Goal: Information Seeking & Learning: Compare options

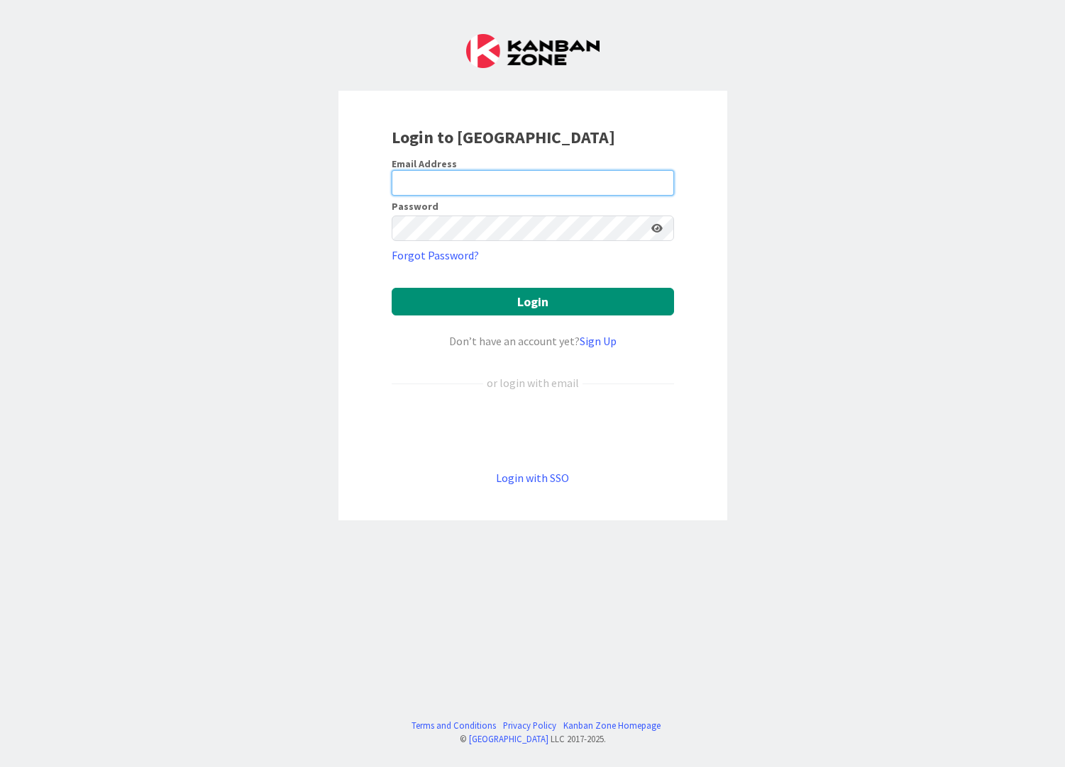
type input "[EMAIL_ADDRESS][DOMAIN_NAME]"
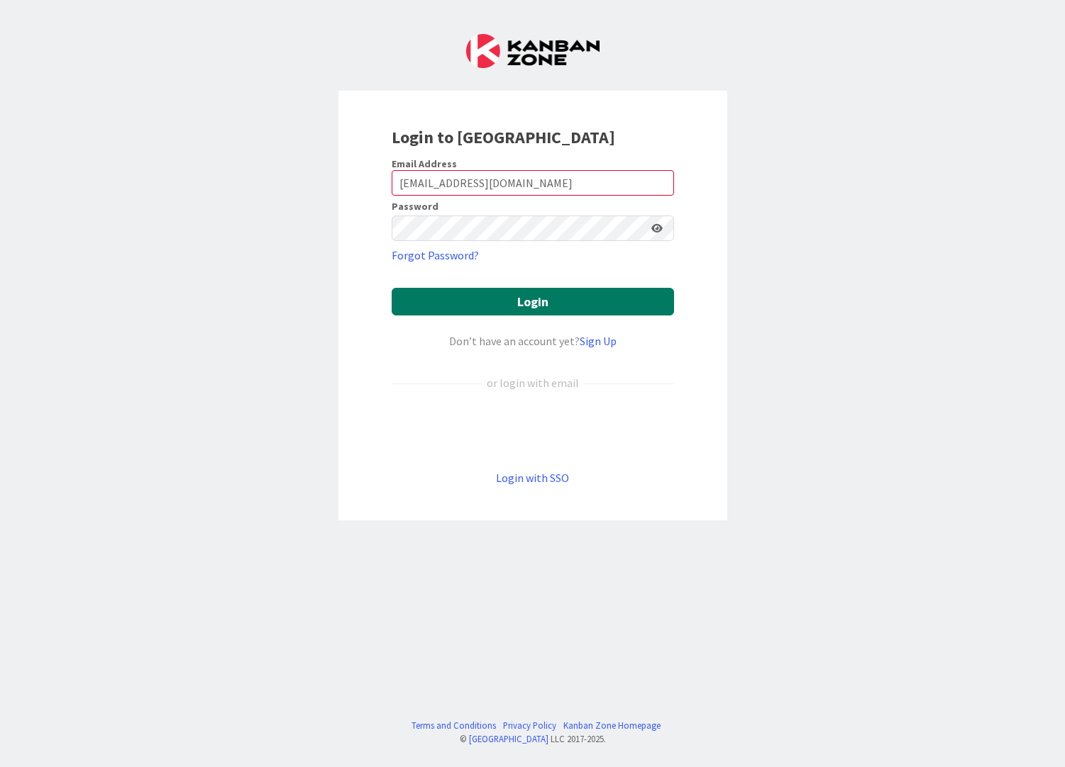
click at [616, 304] on button "Login" at bounding box center [532, 302] width 282 height 28
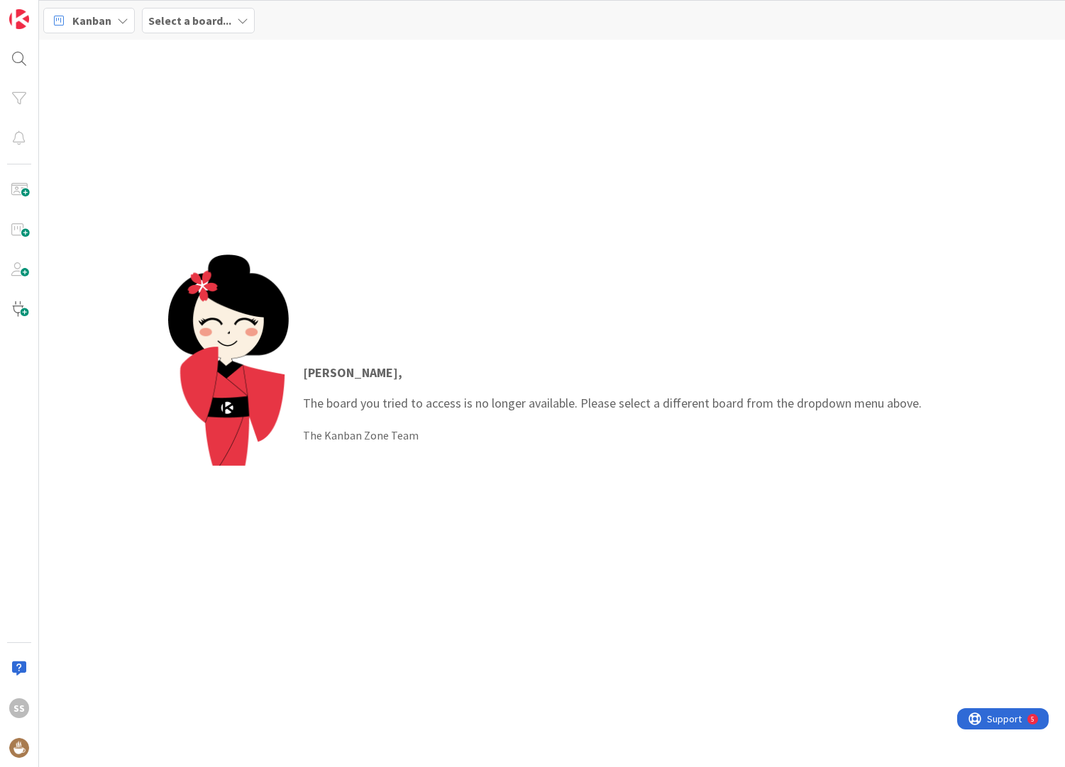
click at [117, 21] on icon at bounding box center [122, 20] width 11 height 11
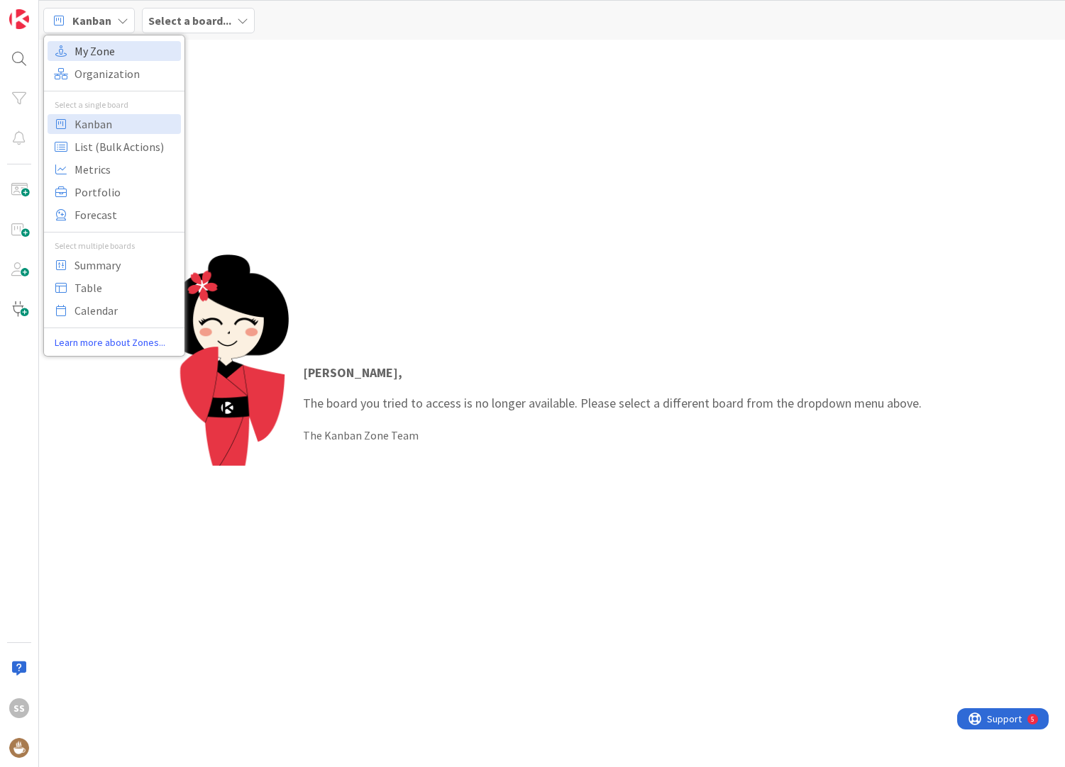
click at [130, 55] on span "My Zone" at bounding box center [125, 50] width 102 height 21
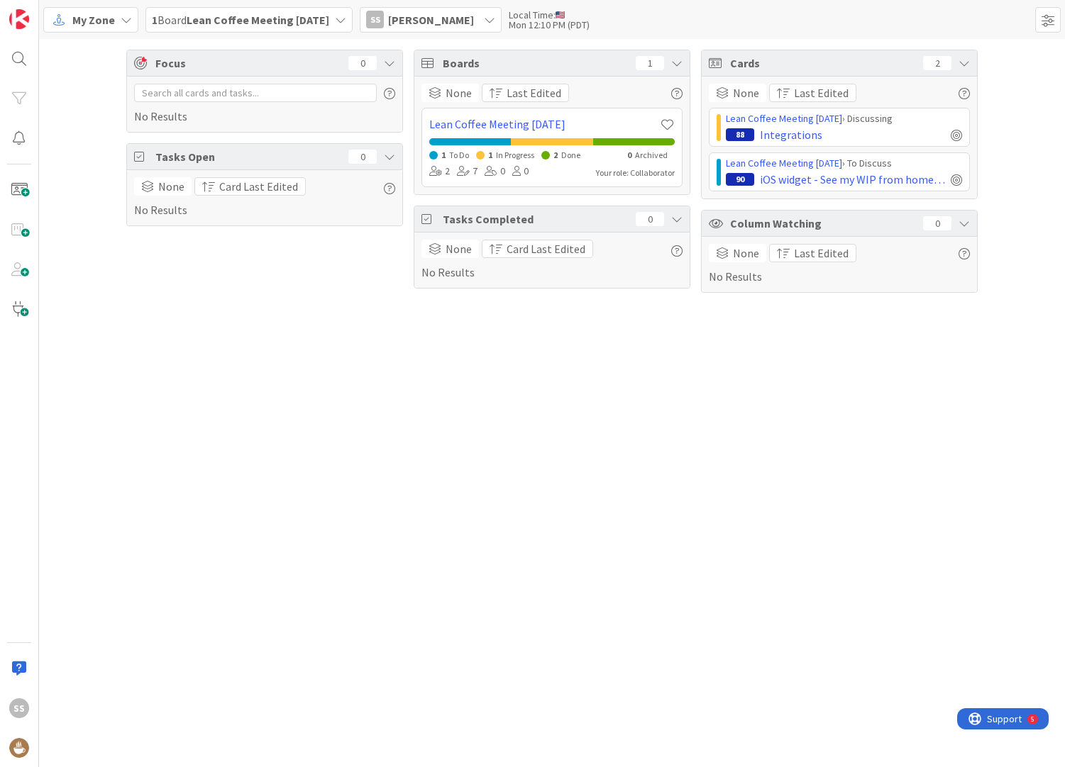
click at [346, 18] on icon at bounding box center [340, 19] width 11 height 11
click at [334, 318] on div "Focus 0 No Results Tasks Open 0 None Card Last Edited No Results Boards 1 None …" at bounding box center [552, 403] width 1026 height 728
click at [18, 235] on span at bounding box center [19, 230] width 28 height 28
click at [1055, 23] on span at bounding box center [1048, 20] width 26 height 26
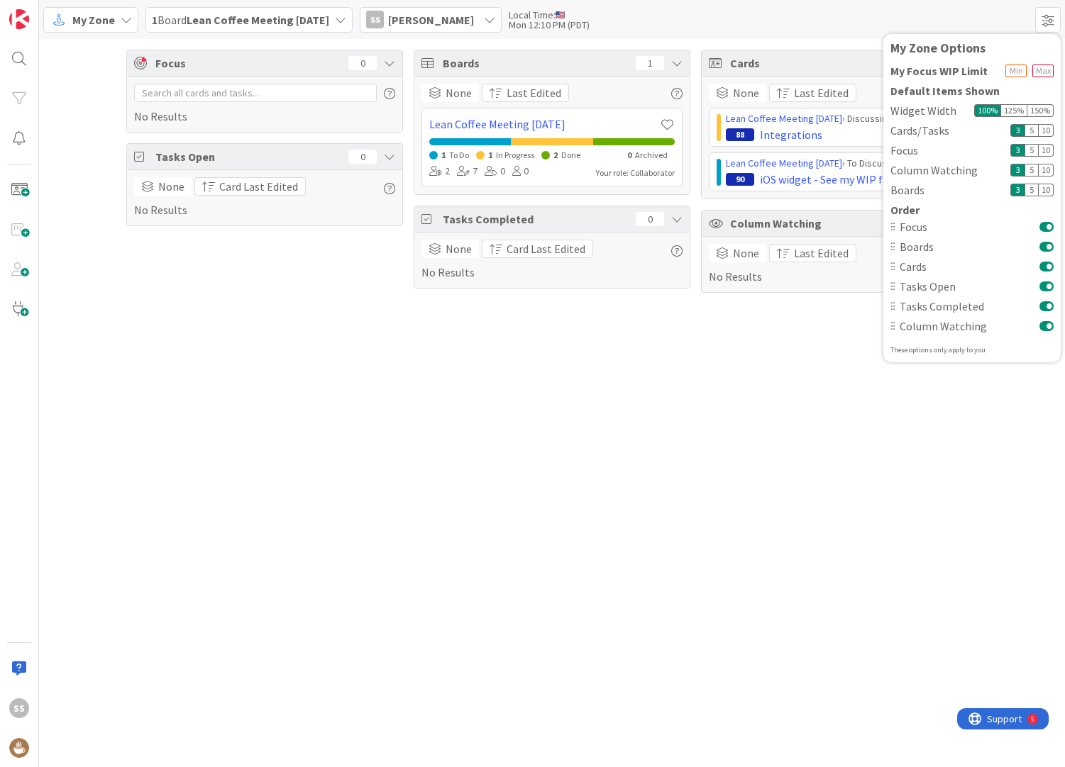
click at [938, 595] on div "Focus 0 No Results Tasks Open 0 None Card Last Edited No Results Boards 1 None …" at bounding box center [552, 403] width 1026 height 728
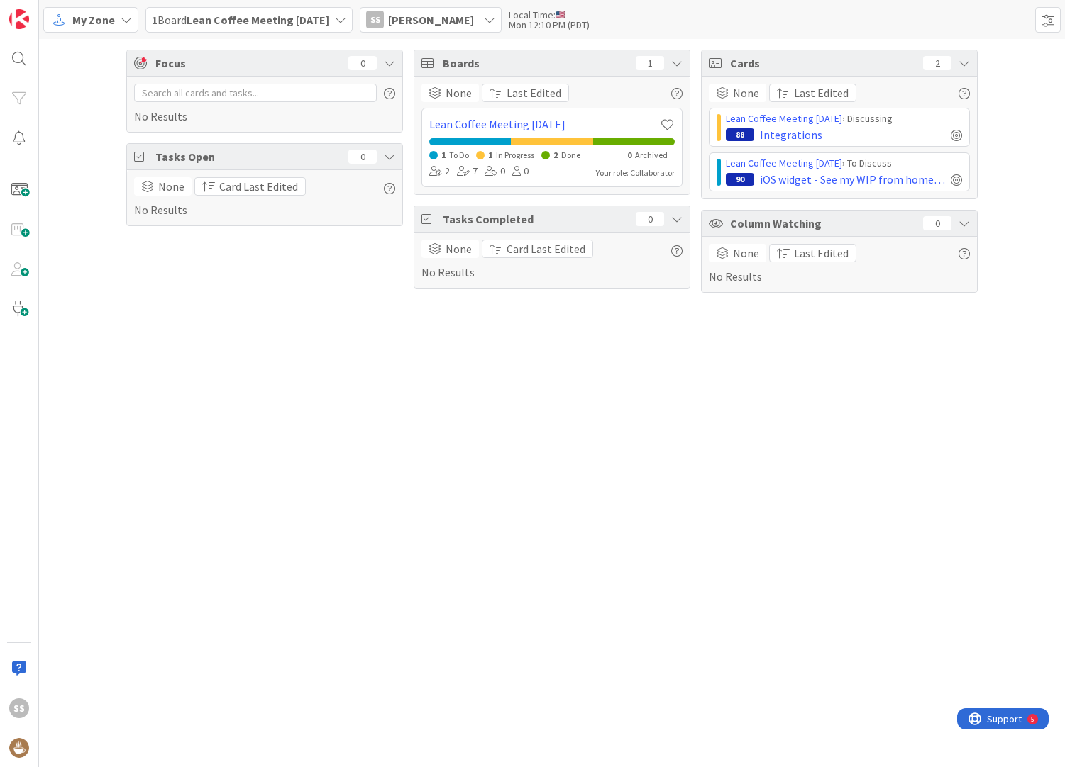
click at [346, 18] on icon at bounding box center [340, 19] width 11 height 11
click at [379, 338] on div "Focus 0 No Results Tasks Open 0 None Card Last Edited No Results Boards 1 None …" at bounding box center [552, 403] width 1026 height 728
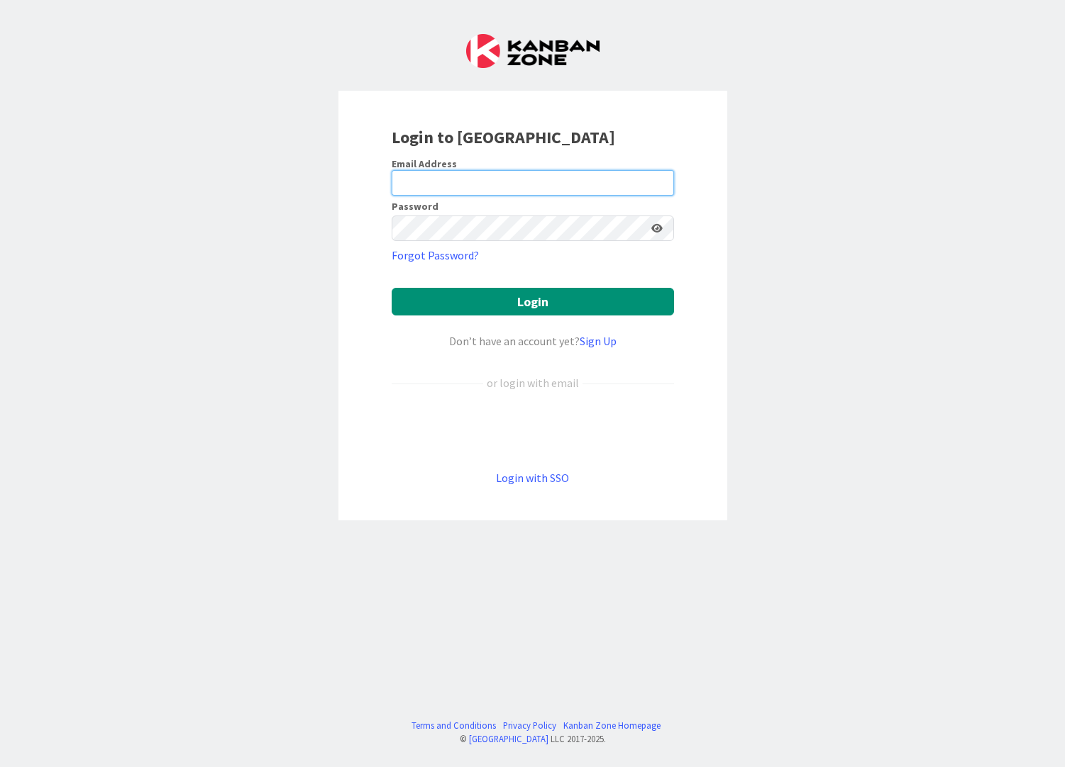
type input "[EMAIL_ADDRESS][DOMAIN_NAME]"
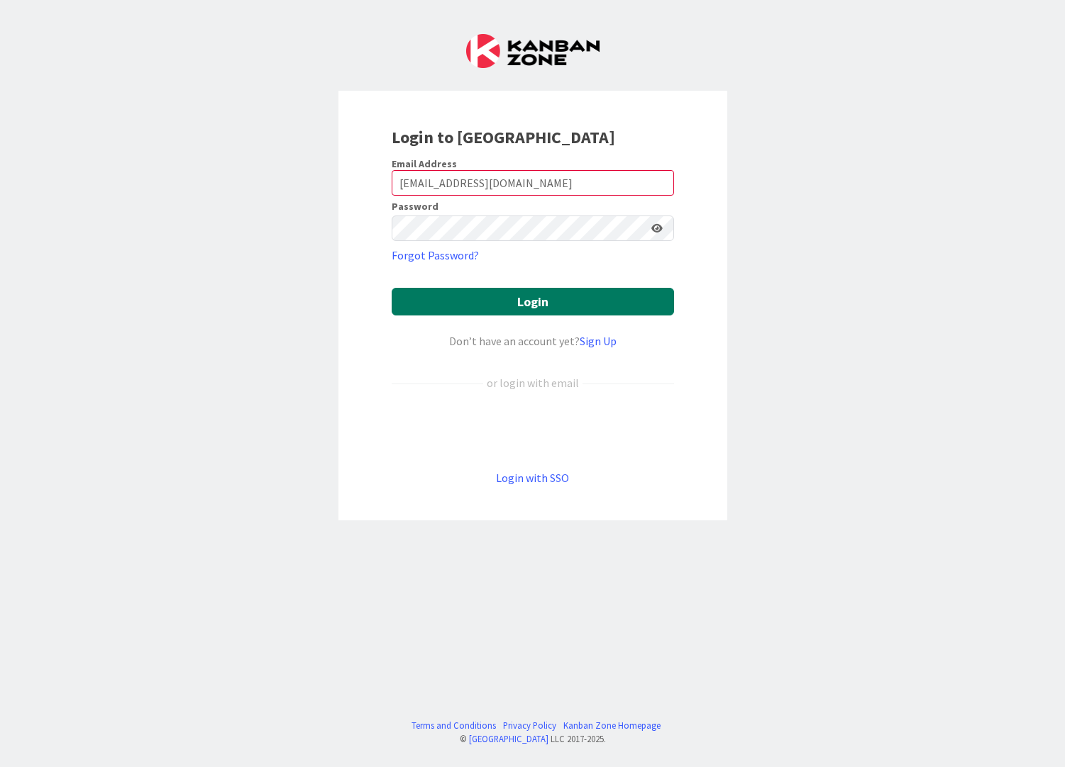
click at [589, 309] on button "Login" at bounding box center [532, 302] width 282 height 28
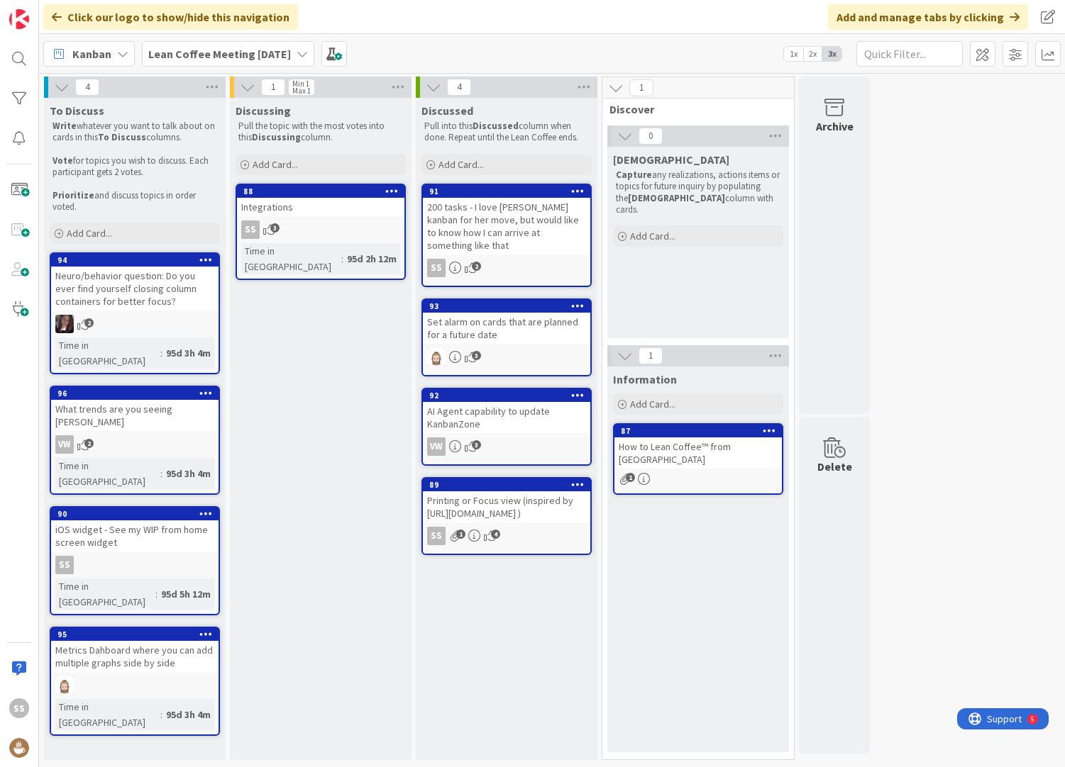
click at [308, 57] on icon at bounding box center [301, 53] width 11 height 11
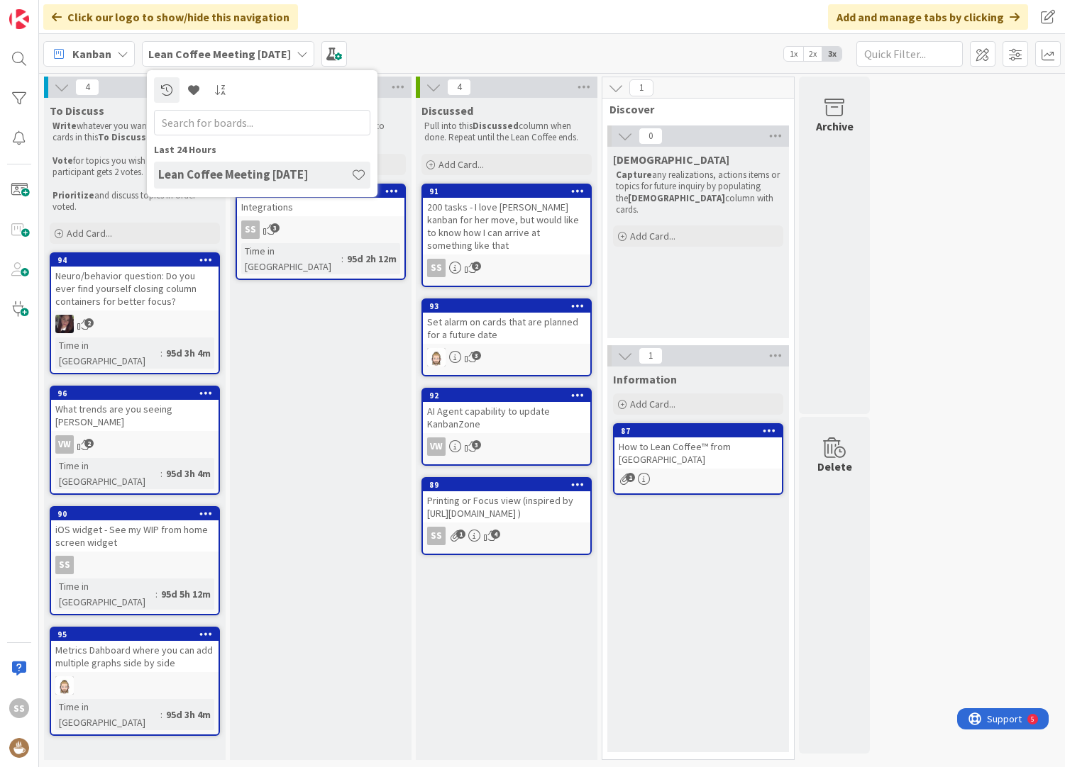
click at [403, 55] on div "Kanban Lean Coffee Meeting 06/26/2025 Last 24 Hours Lean Coffee Meeting 06/26/2…" at bounding box center [552, 53] width 1026 height 39
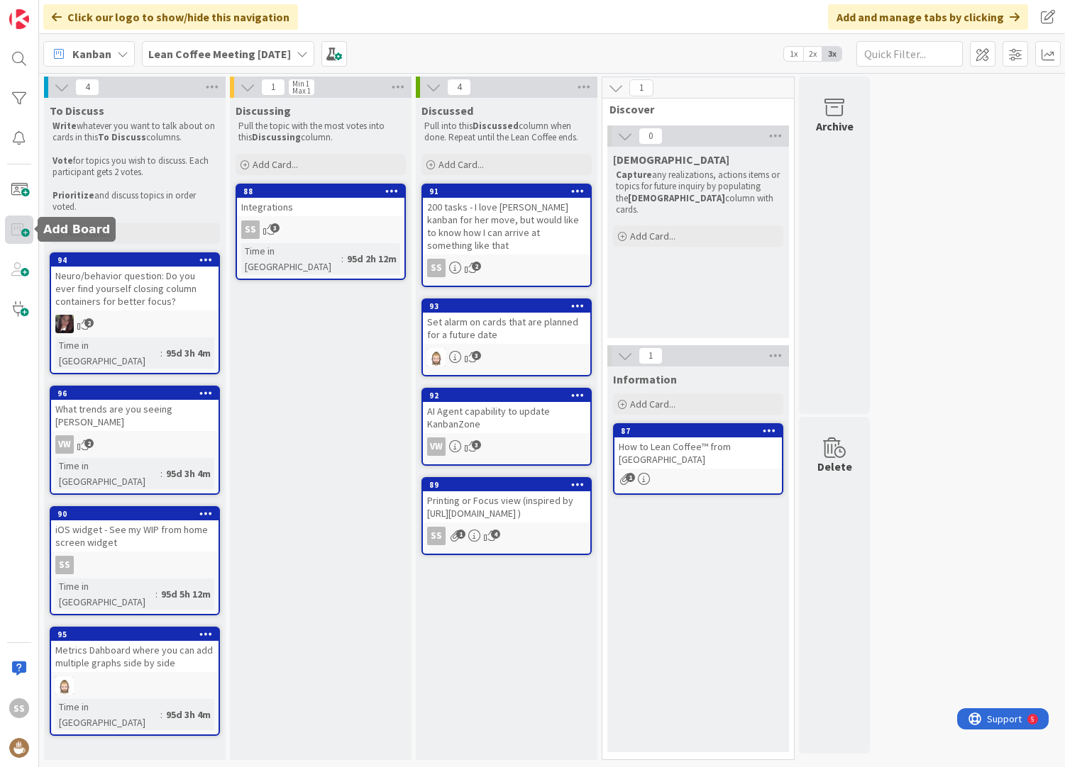
click at [18, 221] on span at bounding box center [19, 230] width 28 height 28
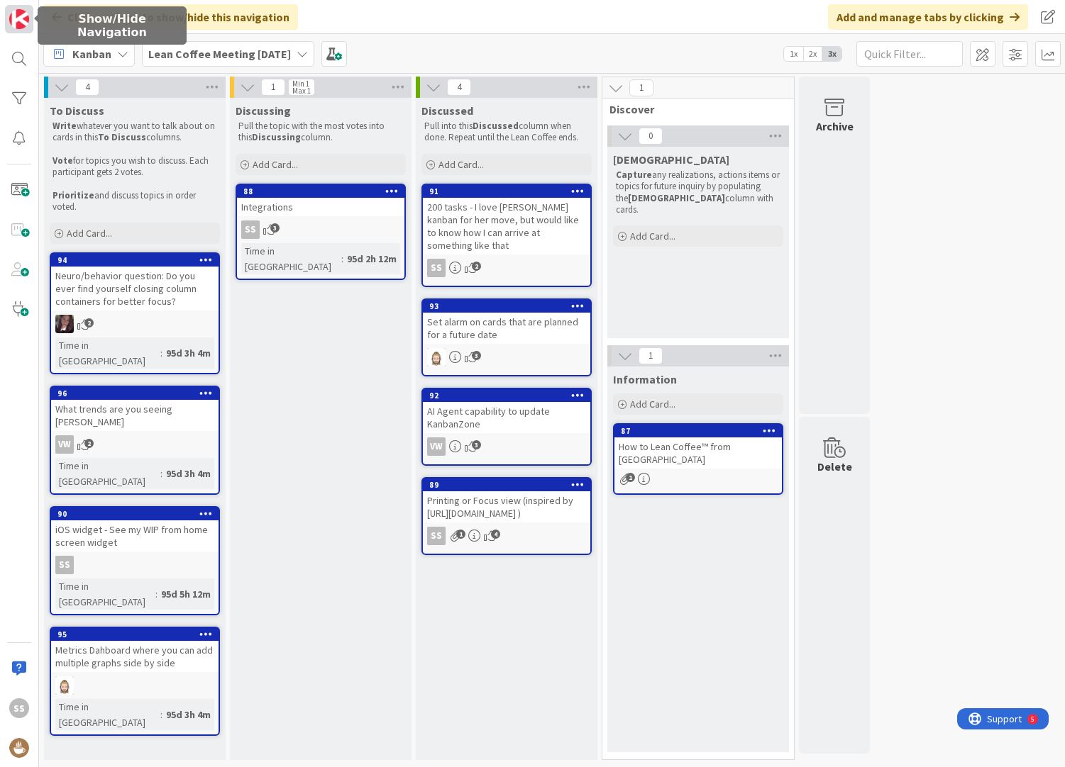
click at [17, 28] on img at bounding box center [19, 19] width 20 height 20
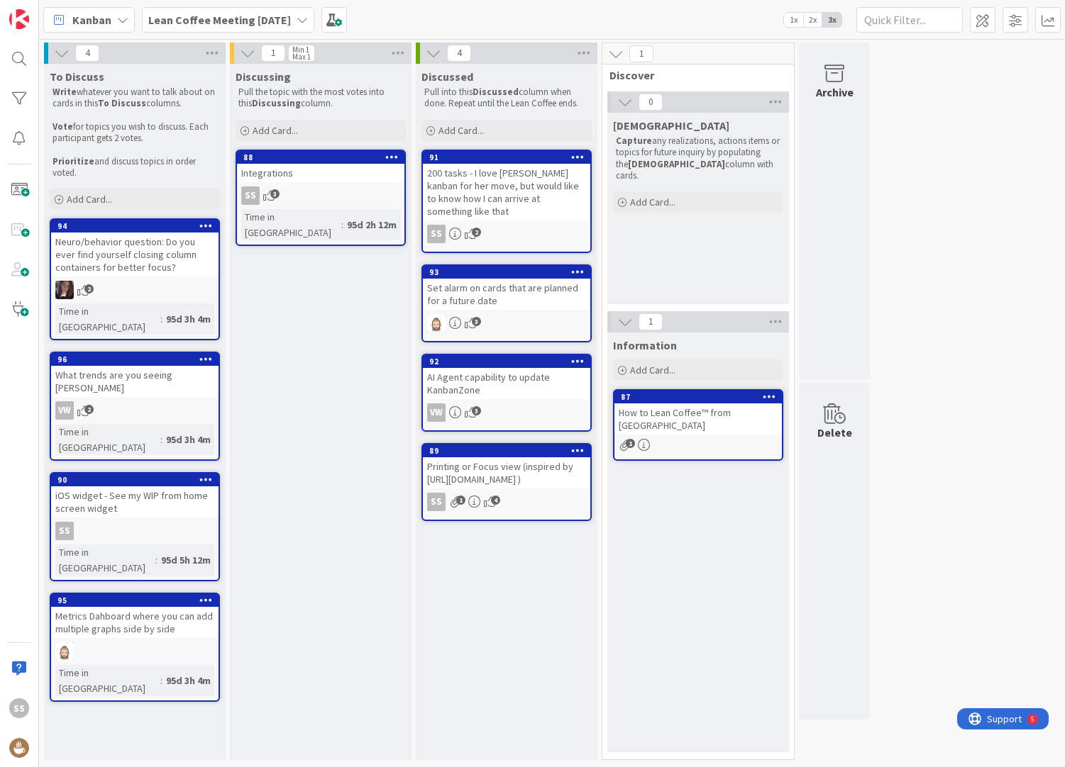
click at [119, 22] on icon at bounding box center [122, 19] width 11 height 11
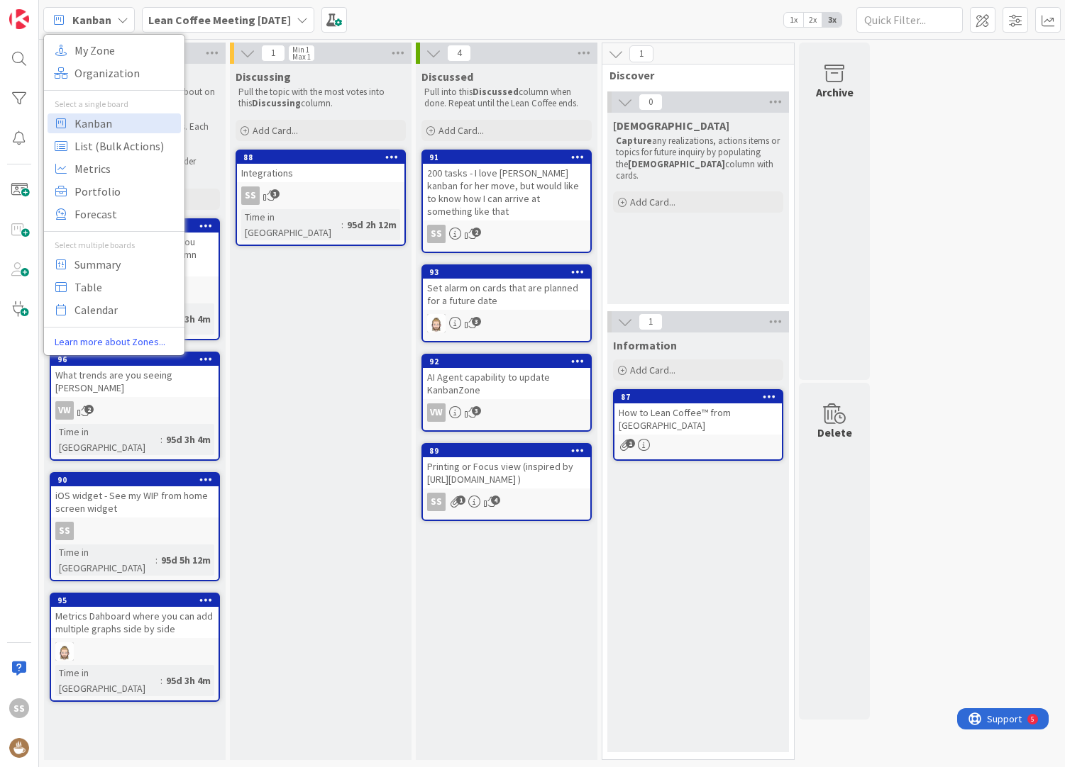
click at [659, 27] on div "Kanban My Zone Organization Select a single board Kanban List (Bulk Actions) Me…" at bounding box center [552, 19] width 1026 height 39
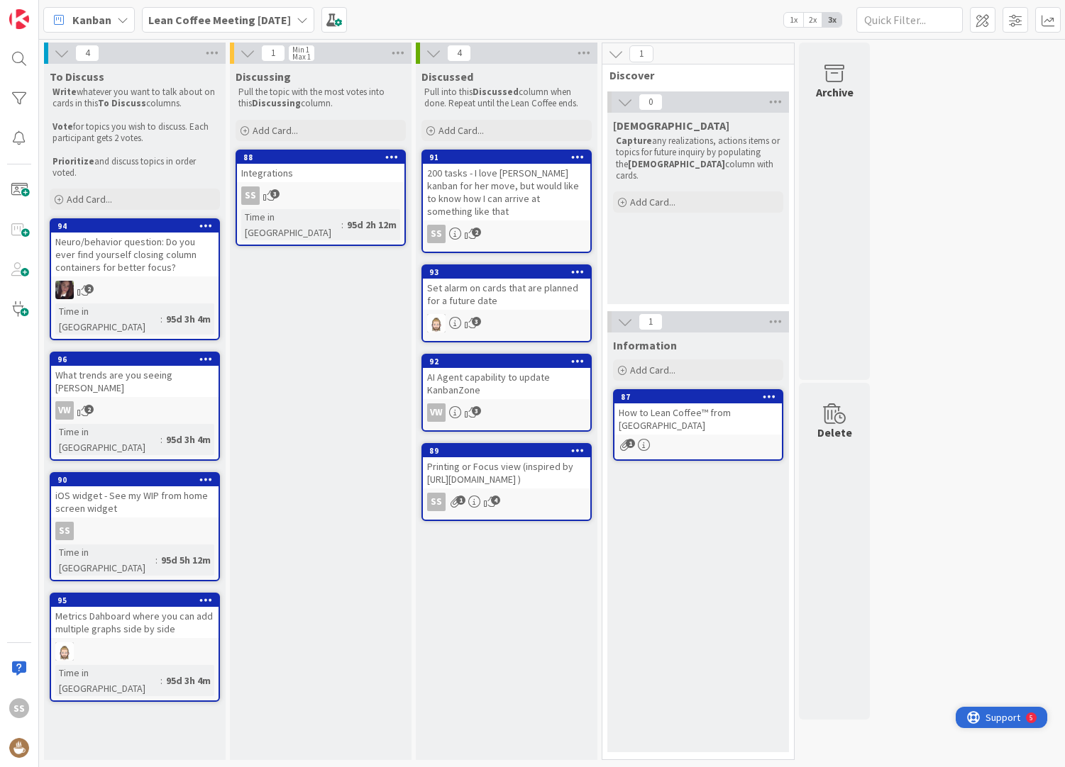
click at [991, 718] on span "Support" at bounding box center [1002, 717] width 35 height 17
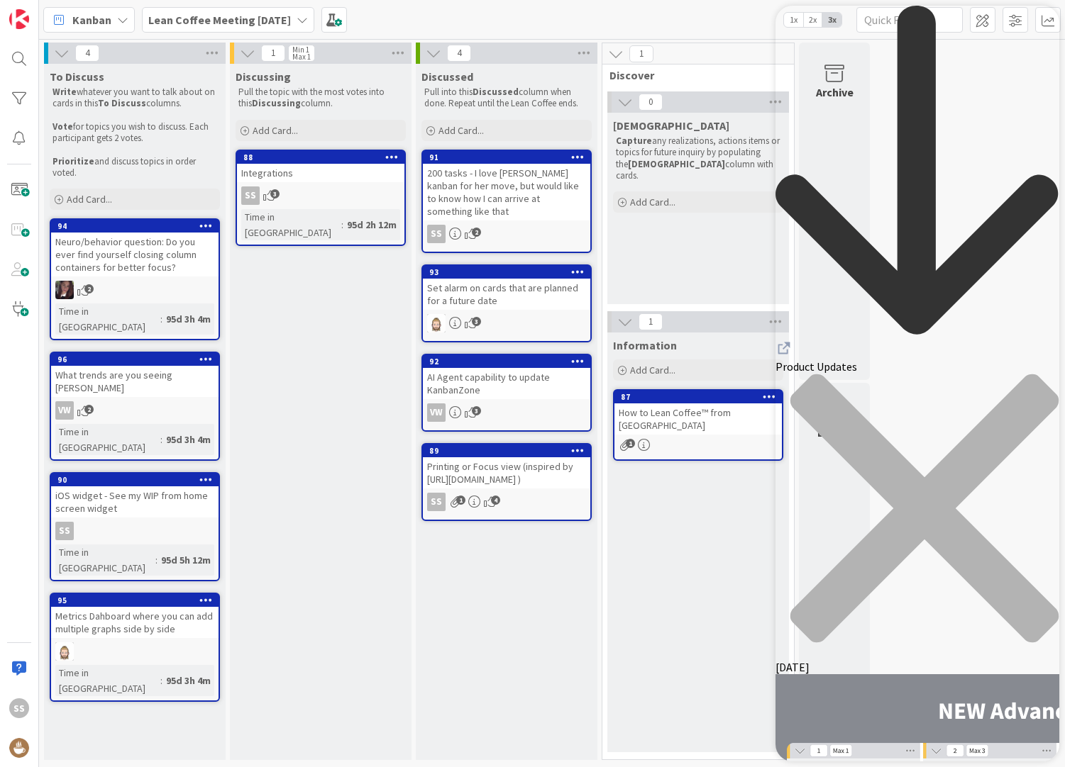
scroll to position [12422, 0]
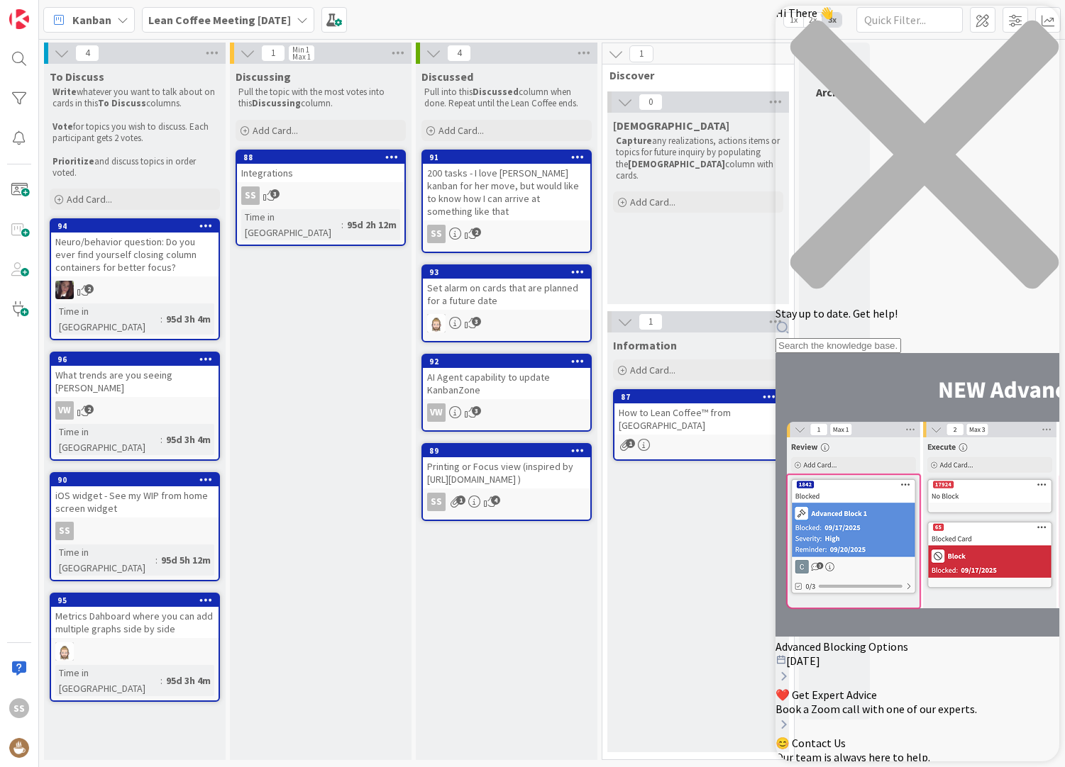
click at [872, 321] on div "Resource Center Header" at bounding box center [917, 337] width 284 height 33
click at [872, 83] on div "Hi There 👋 Stay up to date. Get help!" at bounding box center [917, 180] width 284 height 348
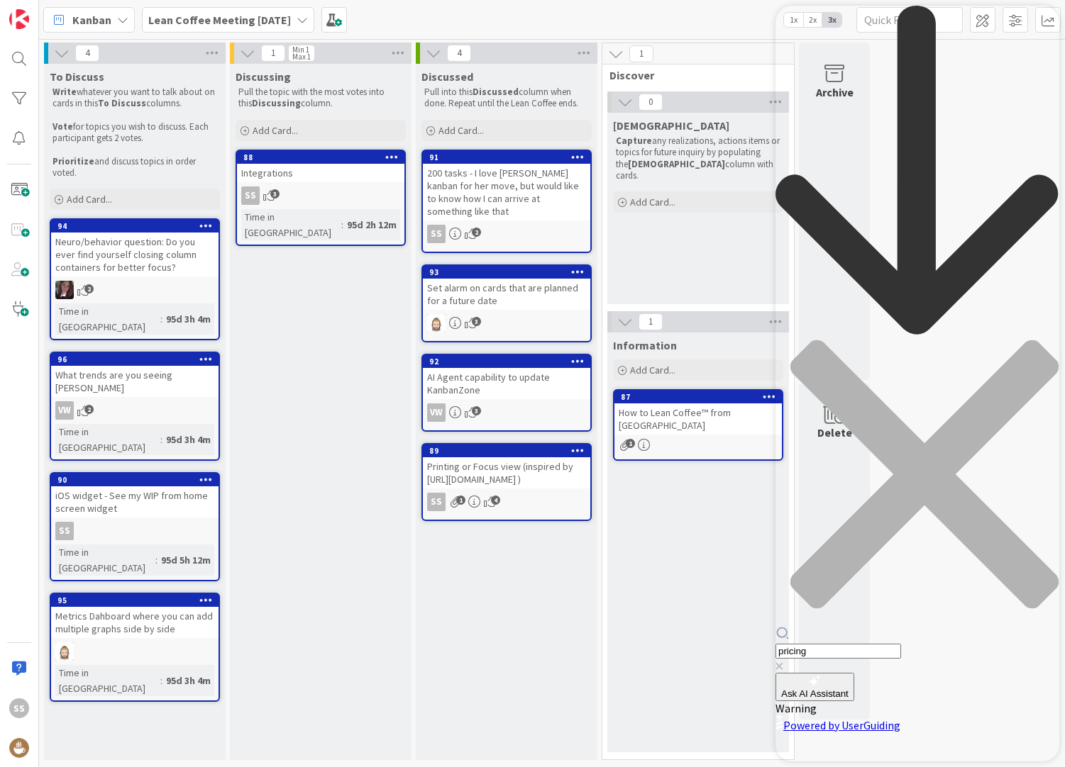
type input "pricing"
click at [848, 689] on span "Ask AI Assistant" at bounding box center [814, 694] width 67 height 11
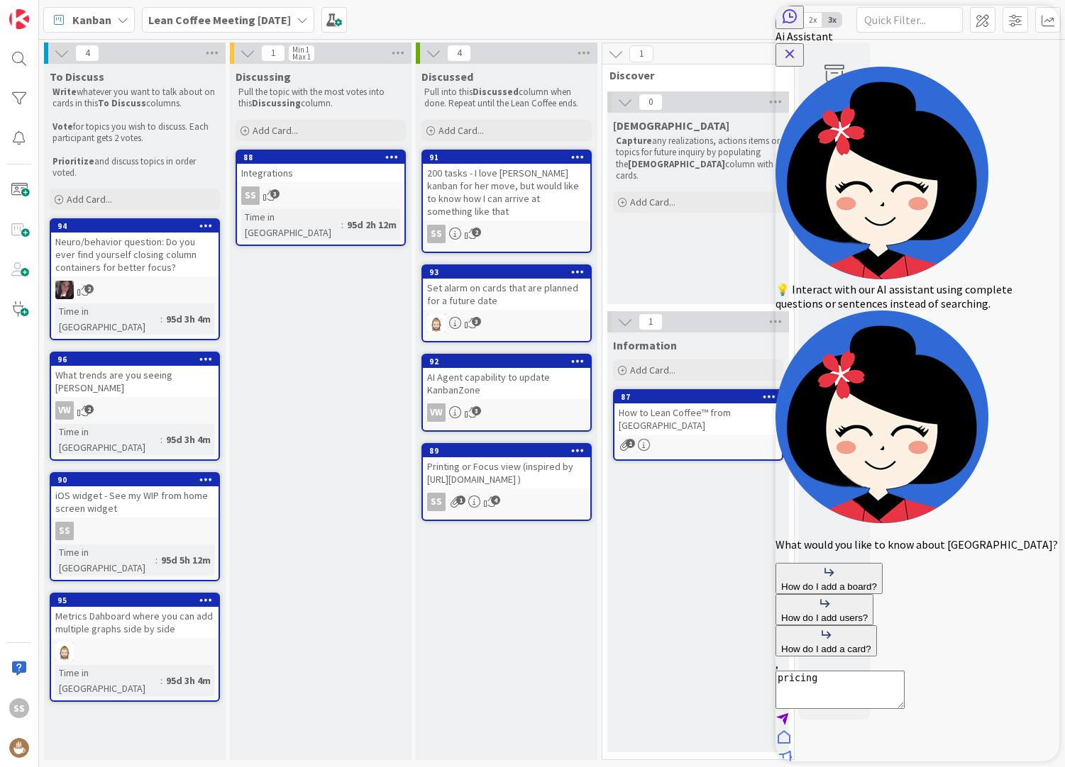
click at [882, 671] on textarea "pricing" at bounding box center [839, 690] width 129 height 38
type textarea "p"
type textarea "compare the different versions"
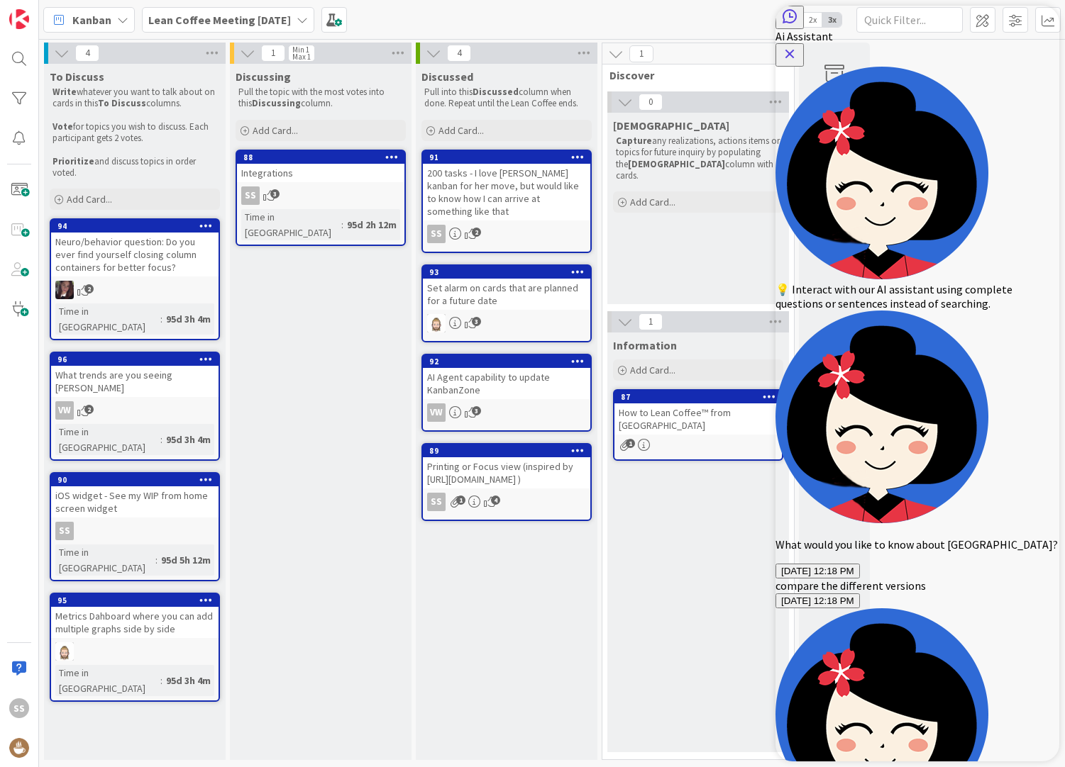
scroll to position [0, 0]
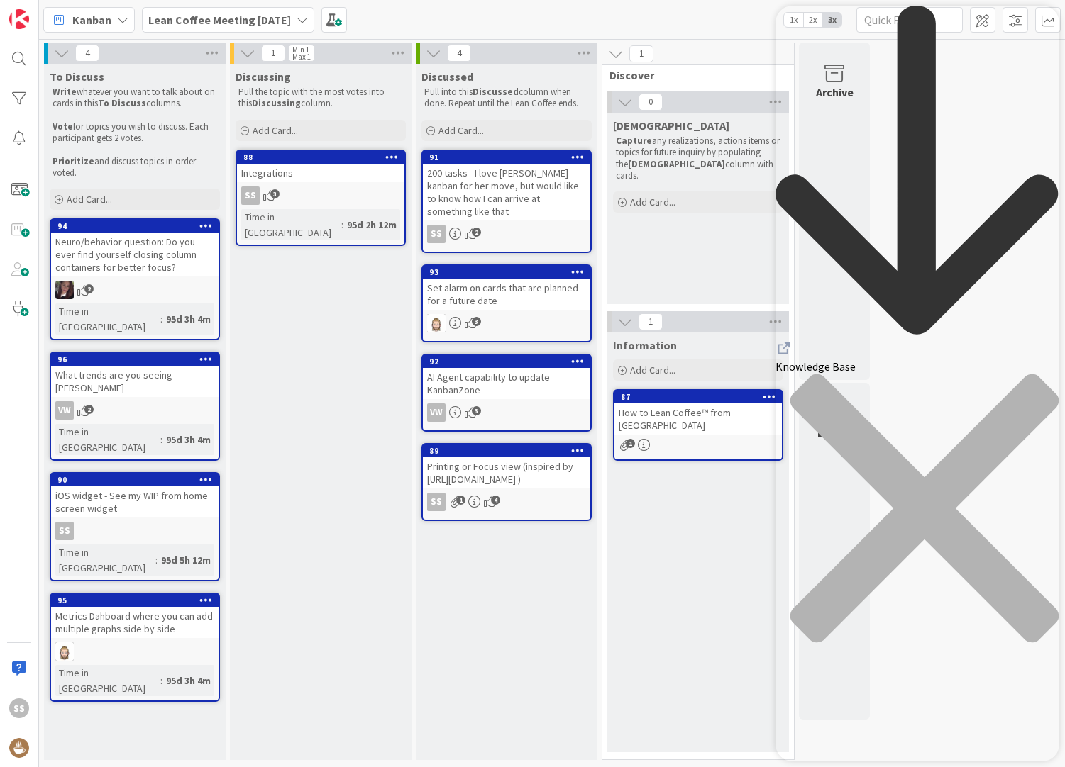
click at [1035, 374] on div "close resource center" at bounding box center [917, 517] width 284 height 287
